Goal: Task Accomplishment & Management: Manage account settings

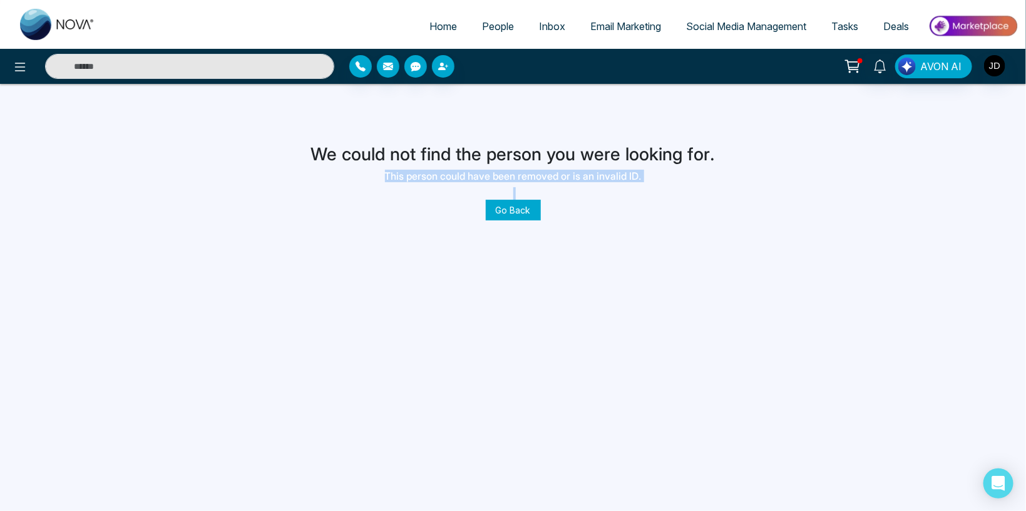
click at [498, 200] on div "We could not find the person you were looking for. This person could have been …" at bounding box center [513, 180] width 404 height 73
click at [506, 210] on link "Go Back" at bounding box center [513, 210] width 55 height 21
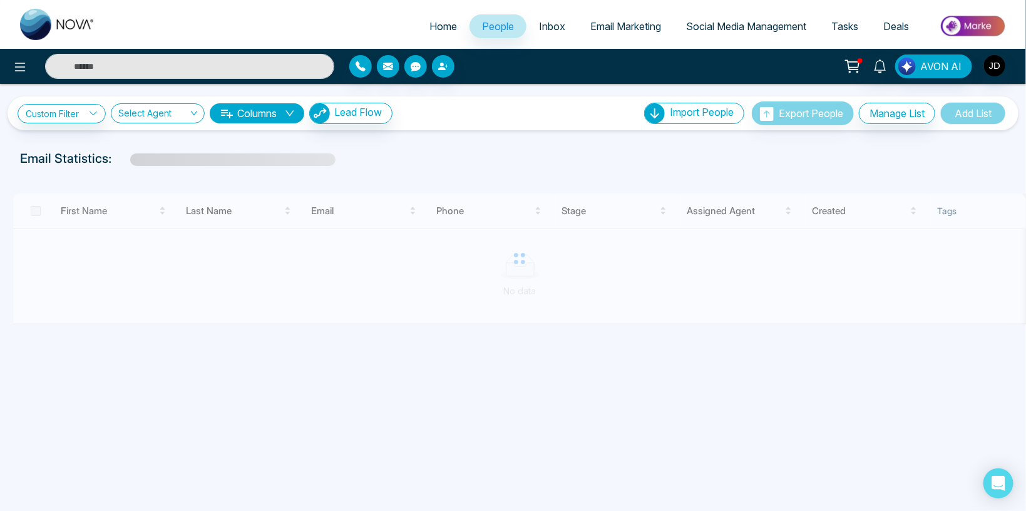
click at [853, 64] on icon at bounding box center [853, 67] width 18 height 18
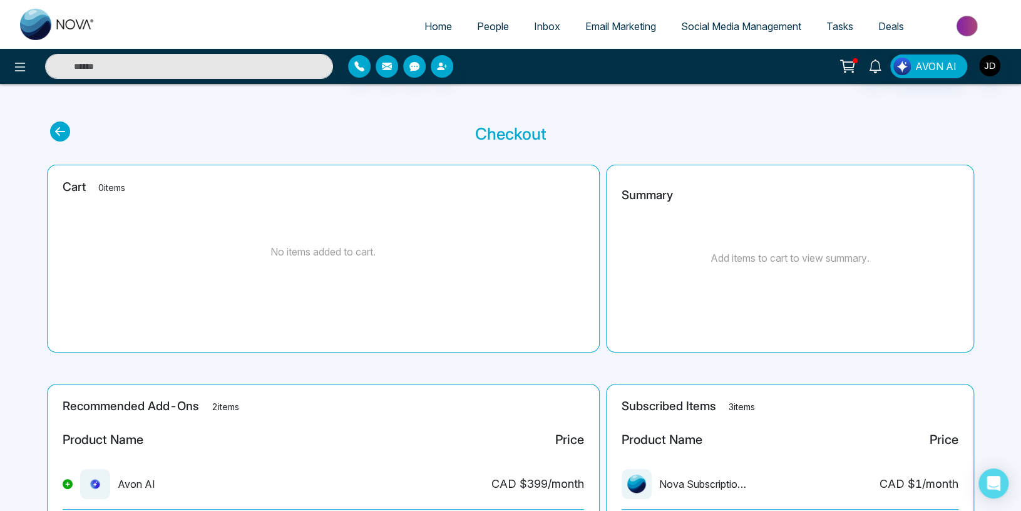
click at [614, 31] on span "Email Marketing" at bounding box center [620, 26] width 71 height 13
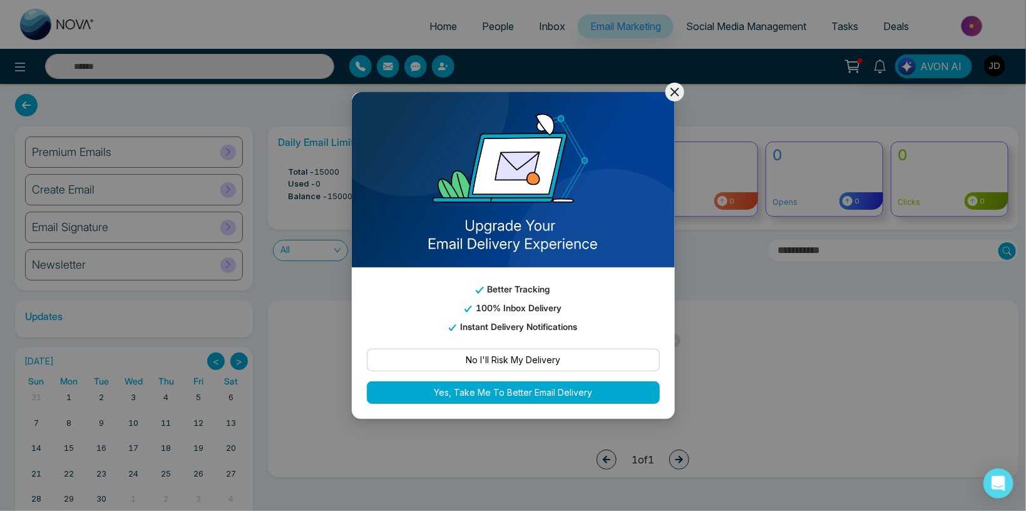
click at [680, 89] on icon at bounding box center [674, 92] width 15 height 15
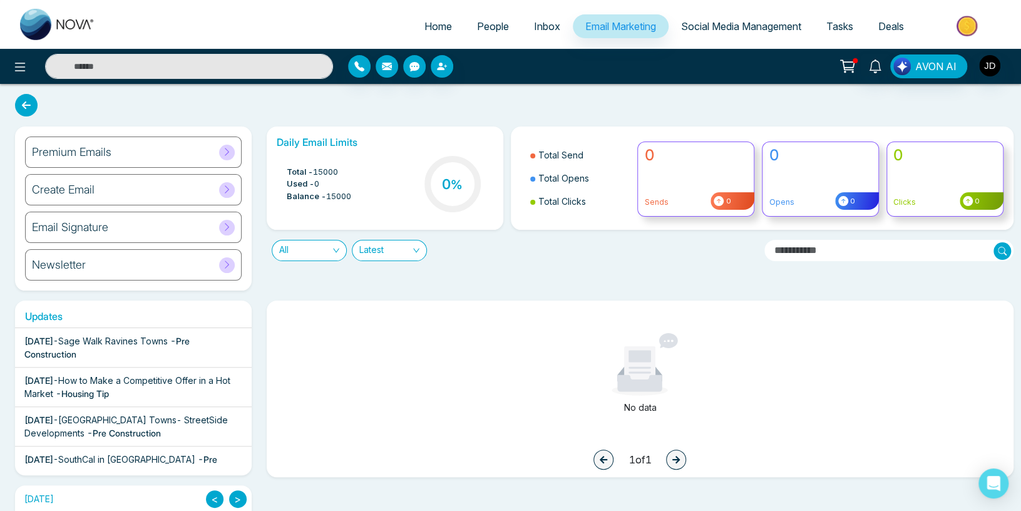
click at [218, 143] on div "Premium Emails" at bounding box center [133, 151] width 217 height 31
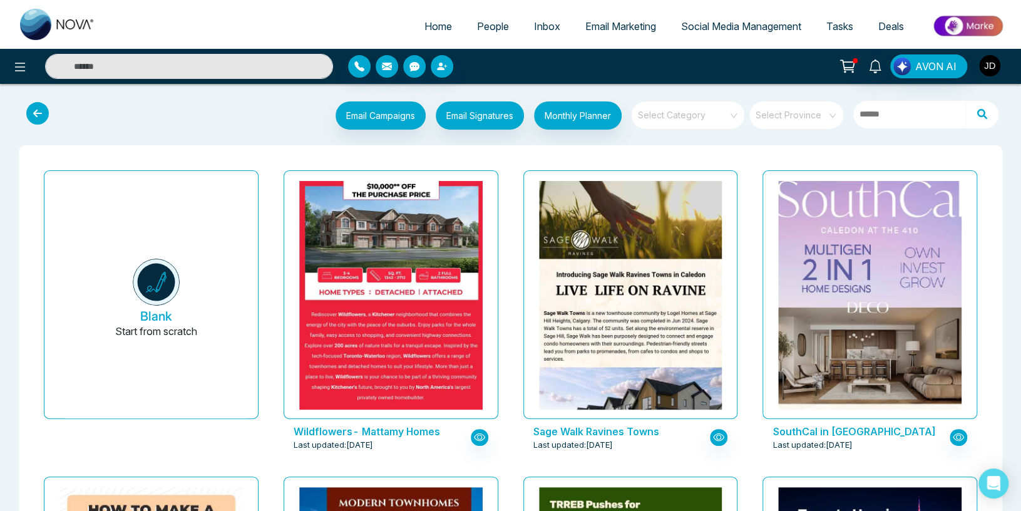
click at [997, 69] on img "button" at bounding box center [989, 65] width 21 height 21
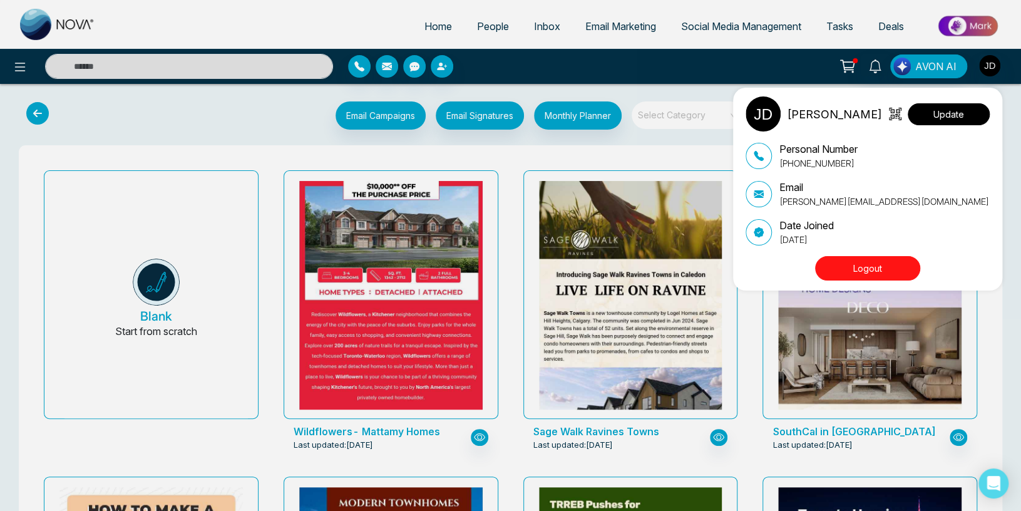
click at [960, 113] on button "Update" at bounding box center [949, 114] width 82 height 22
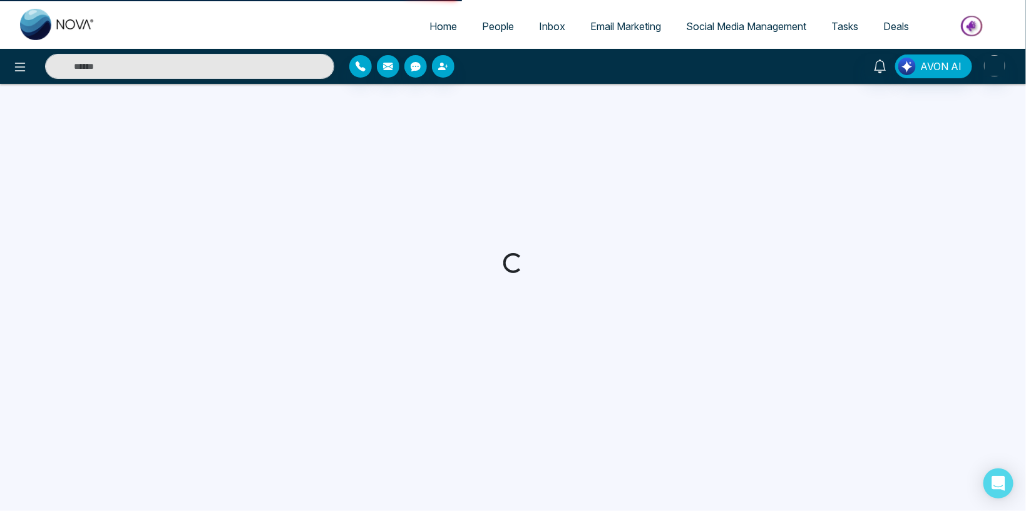
select select "***"
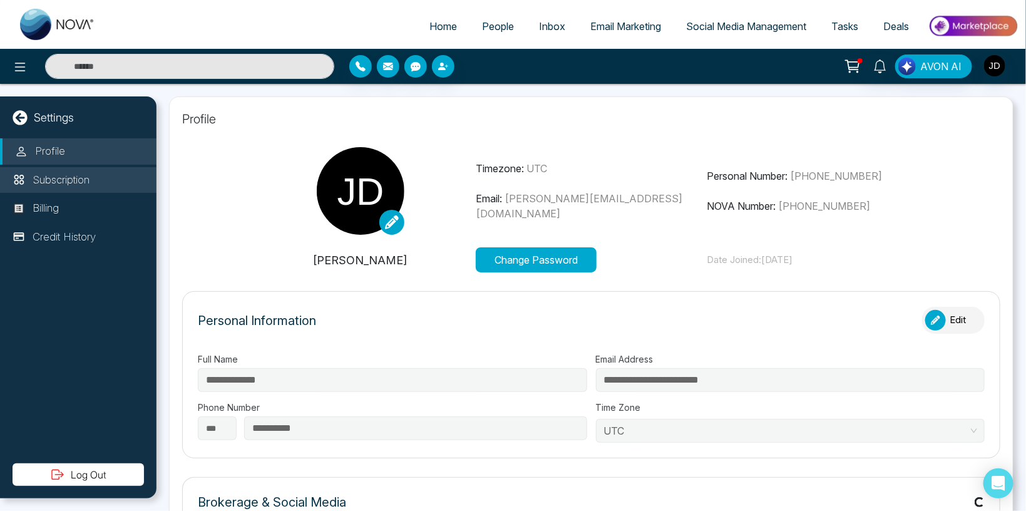
type input "**********"
click at [81, 180] on p "Subscription" at bounding box center [61, 180] width 57 height 16
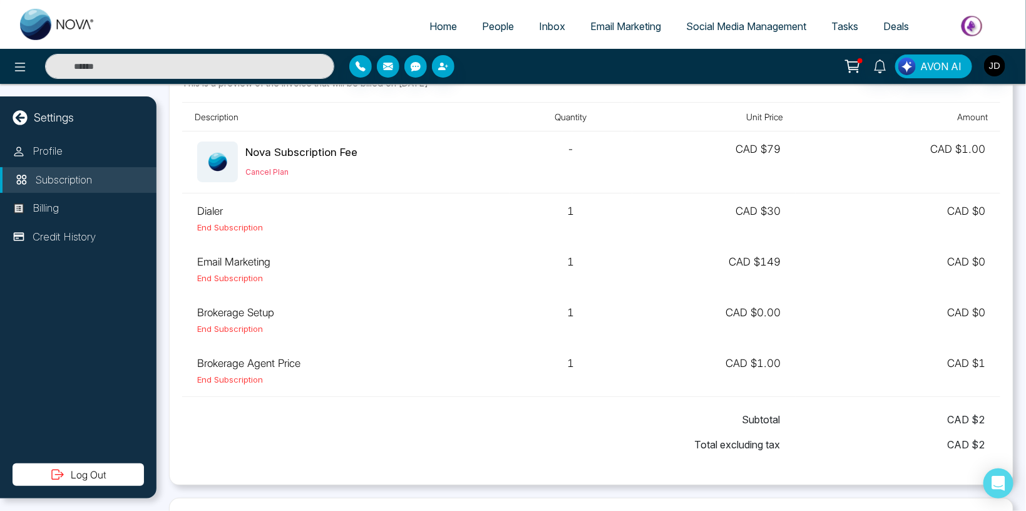
scroll to position [73, 0]
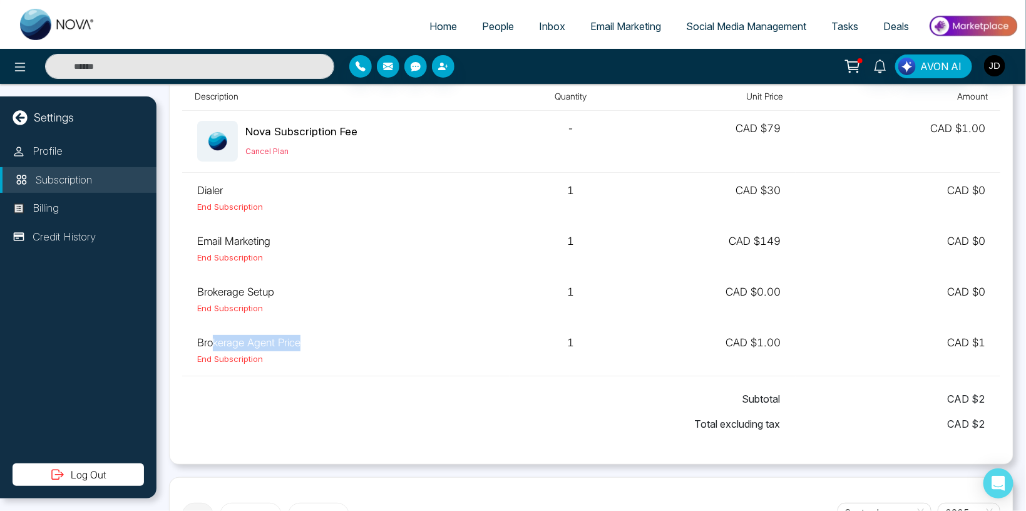
drag, startPoint x: 211, startPoint y: 339, endPoint x: 308, endPoint y: 346, distance: 97.3
click at [308, 346] on td "Brokerage Agent Price End Subscription" at bounding box center [345, 350] width 327 height 51
click at [280, 344] on td "Brokerage Agent Price End Subscription" at bounding box center [345, 350] width 327 height 51
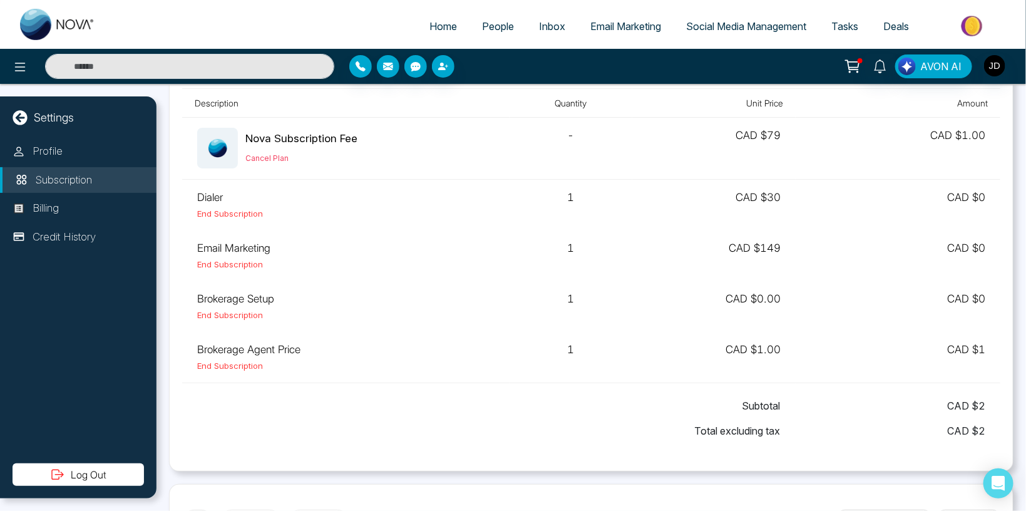
scroll to position [0, 0]
